Goal: Information Seeking & Learning: Learn about a topic

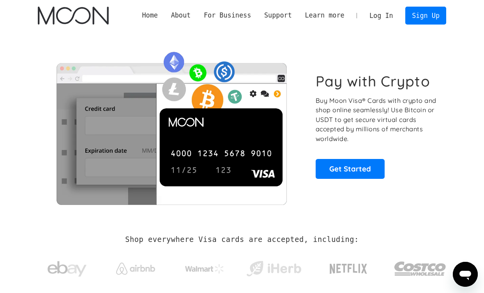
click at [340, 87] on h1 "Pay with Crypto" at bounding box center [373, 81] width 115 height 18
click at [382, 89] on h1 "Pay with Crypto" at bounding box center [373, 81] width 115 height 18
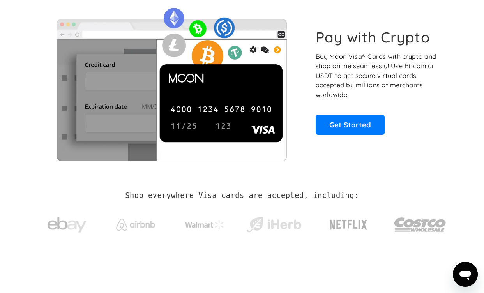
scroll to position [48, 0]
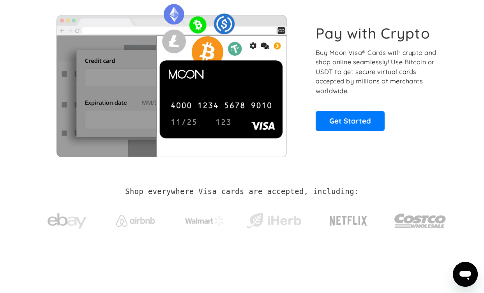
click at [407, 91] on p "Buy Moon Visa® Cards with crypto and shop online seamlessly! Use Bitcoin or USD…" at bounding box center [377, 72] width 122 height 48
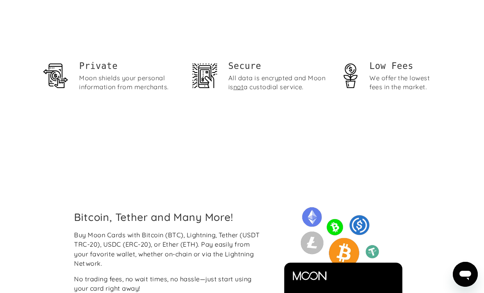
scroll to position [528, 0]
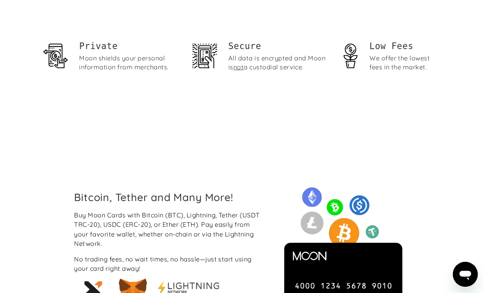
click at [337, 108] on div "Private Moon [PERSON_NAME] your personal information from merchants. Secure All…" at bounding box center [242, 58] width 408 height 141
click at [251, 95] on div "Private Moon [PERSON_NAME] your personal information from merchants. Secure All…" at bounding box center [242, 58] width 408 height 141
click at [111, 86] on div "Private Moon [PERSON_NAME] your personal information from merchants. Secure All…" at bounding box center [242, 58] width 408 height 141
click at [304, 83] on div "Private Moon [PERSON_NAME] your personal information from merchants. Secure All…" at bounding box center [242, 58] width 408 height 141
click at [407, 85] on div "Private Moon [PERSON_NAME] your personal information from merchants. Secure All…" at bounding box center [242, 58] width 408 height 141
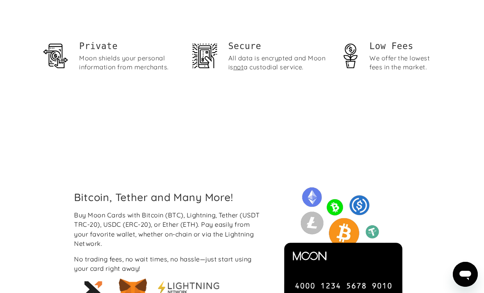
click at [266, 98] on div "Private Moon [PERSON_NAME] your personal information from merchants. Secure All…" at bounding box center [242, 58] width 408 height 141
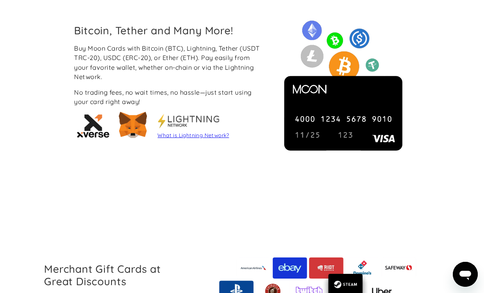
click at [189, 59] on div "Buy Moon Cards with Bitcoin (BTC), Lightning, Tether (USDT TRC-20), USDC (ERC-2…" at bounding box center [169, 63] width 190 height 38
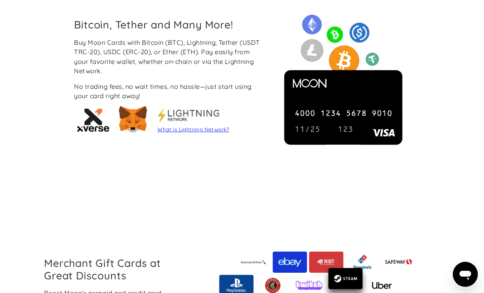
scroll to position [706, 0]
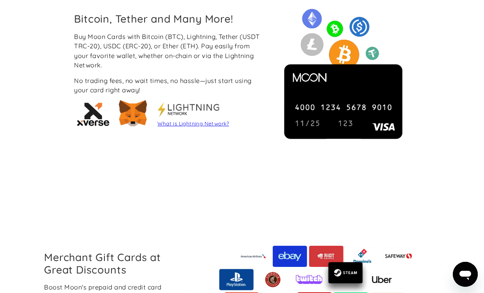
click at [219, 72] on div "Buy Moon Cards with Bitcoin (BTC), Lightning, Tether (USDT TRC-20), USDC (ERC-2…" at bounding box center [169, 81] width 190 height 99
click at [242, 63] on div "Buy Moon Cards with Bitcoin (BTC), Lightning, Tether (USDT TRC-20), USDC (ERC-2…" at bounding box center [169, 51] width 190 height 38
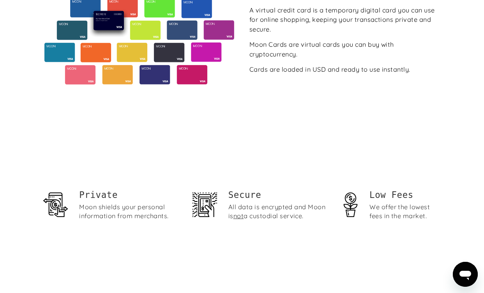
scroll to position [0, 0]
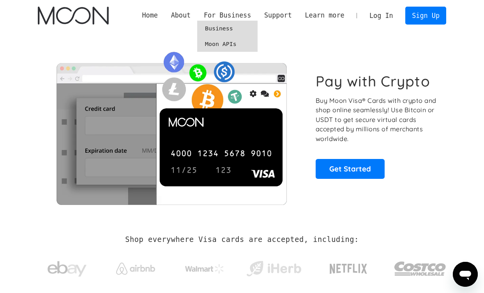
click at [220, 46] on link "Moon APIs" at bounding box center [227, 44] width 60 height 16
click at [337, 107] on p "Buy Moon Visa® Cards with crypto and shop online seamlessly! Use Bitcoin or USD…" at bounding box center [377, 120] width 122 height 48
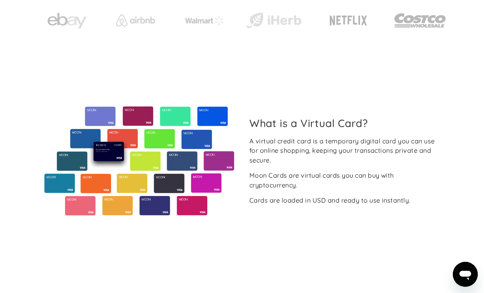
scroll to position [479, 0]
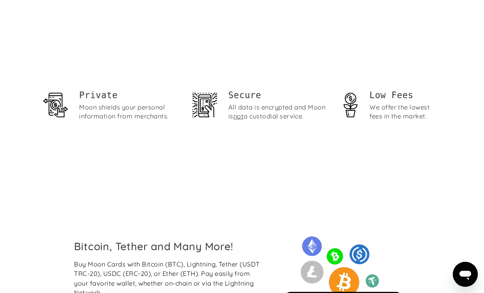
click at [272, 144] on div "Private Moon [PERSON_NAME] your personal information from merchants. Secure All…" at bounding box center [242, 107] width 408 height 141
click at [149, 131] on div "Private Moon [PERSON_NAME] your personal information from merchants. Secure All…" at bounding box center [242, 107] width 408 height 141
click at [376, 129] on div "Private Moon [PERSON_NAME] your personal information from merchants. Secure All…" at bounding box center [242, 107] width 408 height 141
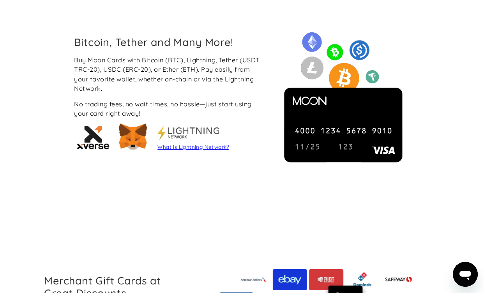
scroll to position [882, 0]
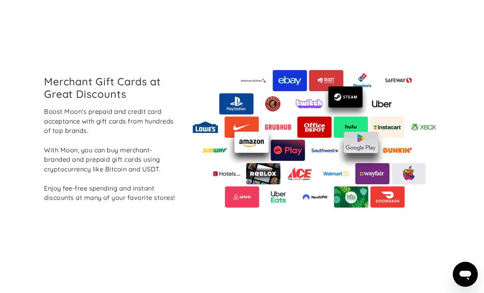
click at [23, 85] on section "Merchant Gift Cards at Great Discounts Boost Moon's prepaid and credit card acc…" at bounding box center [242, 139] width 484 height 242
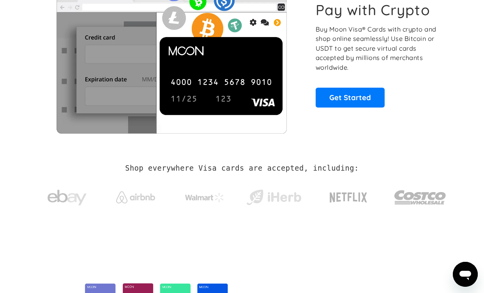
scroll to position [0, 0]
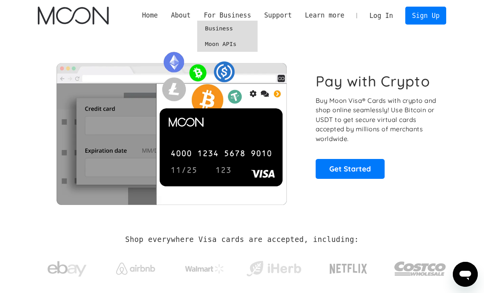
click at [228, 28] on link "Business" at bounding box center [227, 29] width 60 height 16
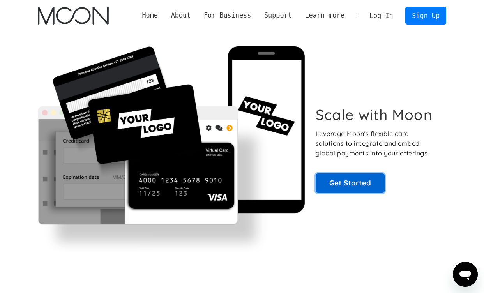
click at [346, 183] on link "Get Started" at bounding box center [350, 182] width 69 height 19
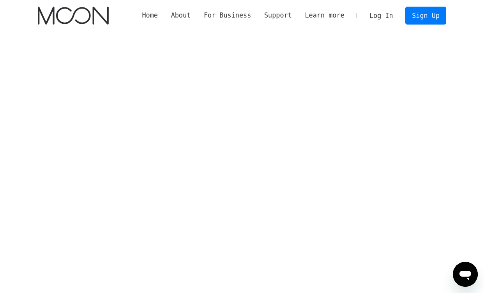
click at [20, 67] on section at bounding box center [242, 226] width 484 height 391
click at [89, 14] on img "home" at bounding box center [73, 16] width 71 height 18
